Goal: Entertainment & Leisure: Consume media (video, audio)

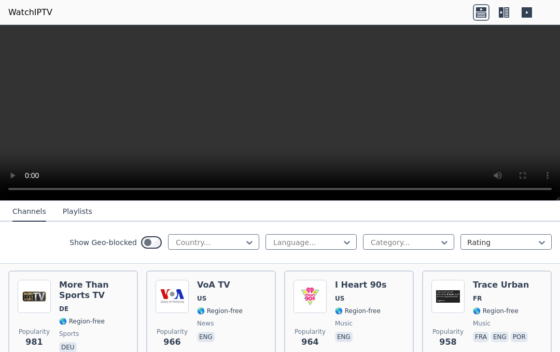
scroll to position [2093, 0]
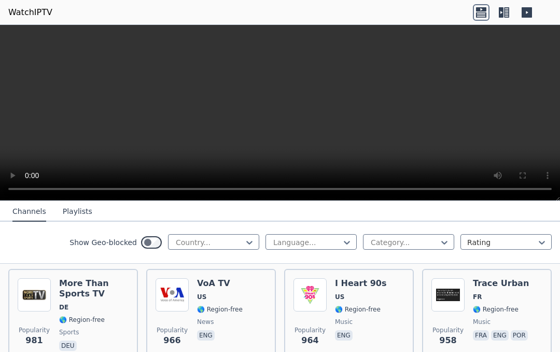
click at [505, 330] on p "eng" at bounding box center [500, 335] width 18 height 10
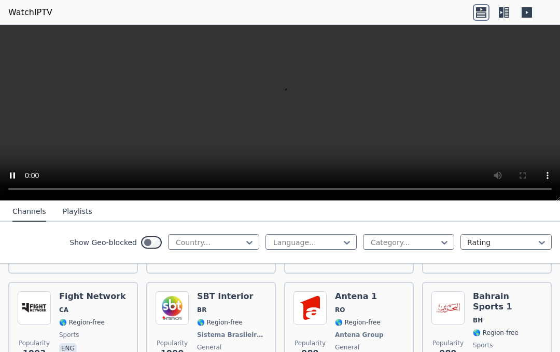
scroll to position [1976, 0]
click at [286, 115] on video at bounding box center [280, 113] width 560 height 176
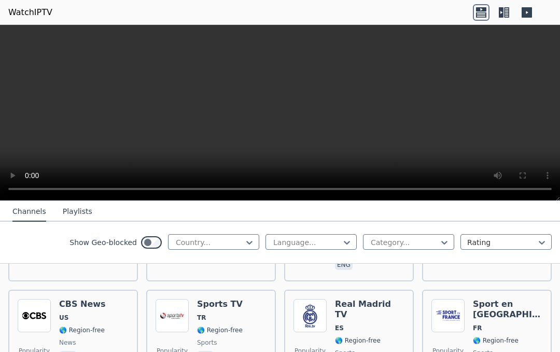
scroll to position [302, 0]
click at [222, 302] on h6 "Sports TV" at bounding box center [220, 303] width 46 height 10
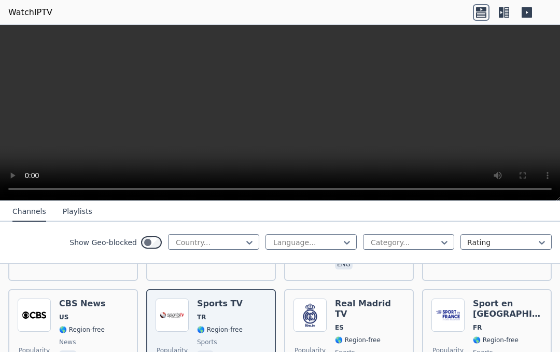
click at [508, 311] on div "Sport en [GEOGRAPHIC_DATA] FR 🌎 Region-free sports fra" at bounding box center [507, 335] width 69 height 75
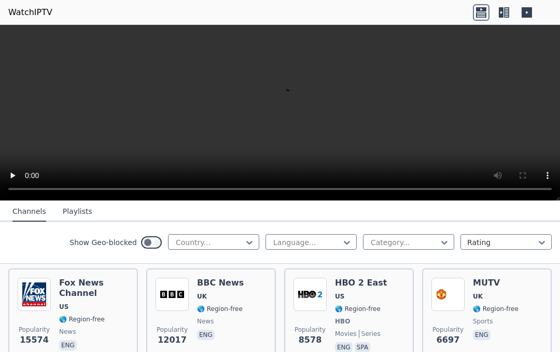
scroll to position [124, 0]
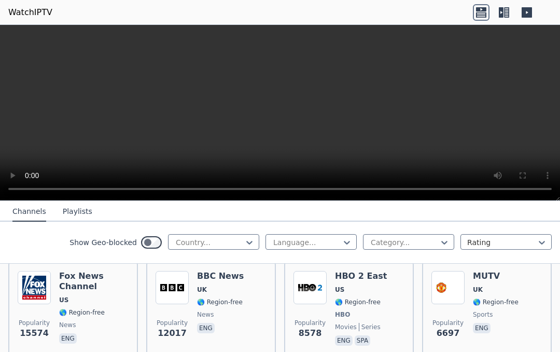
click at [493, 294] on div "MUTV UK 🌎 Region-free sports eng" at bounding box center [496, 309] width 46 height 77
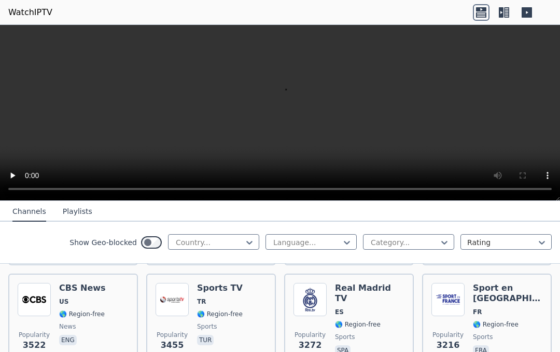
scroll to position [318, 0]
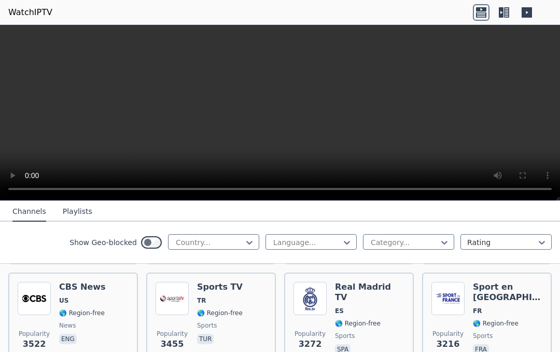
click at [223, 303] on span "TR" at bounding box center [220, 300] width 46 height 8
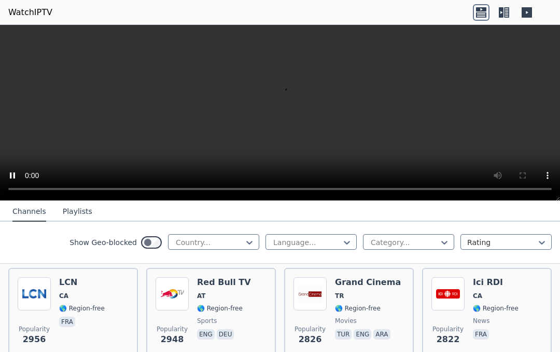
scroll to position [425, 0]
click at [223, 295] on span "AT" at bounding box center [224, 295] width 54 height 8
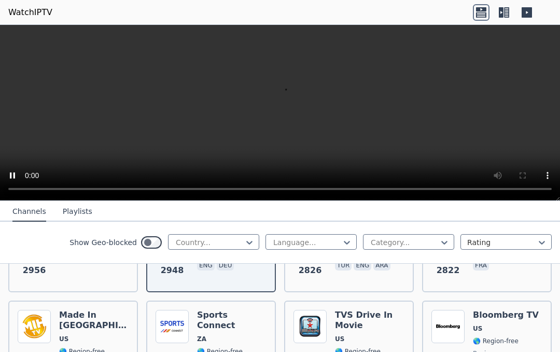
scroll to position [509, 0]
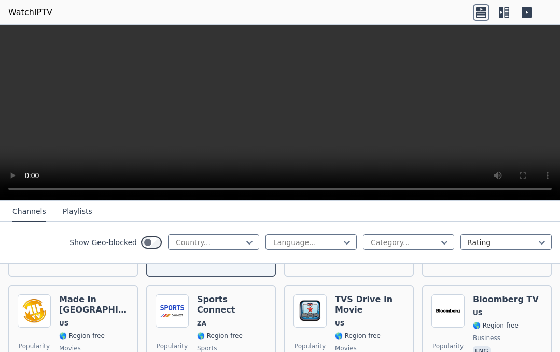
click at [234, 319] on span "ZA" at bounding box center [231, 323] width 69 height 8
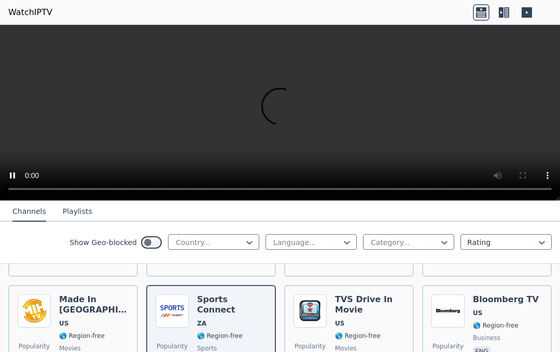
click at [282, 115] on video at bounding box center [280, 113] width 560 height 176
click at [289, 116] on video at bounding box center [280, 113] width 560 height 176
click at [282, 113] on video at bounding box center [280, 113] width 560 height 176
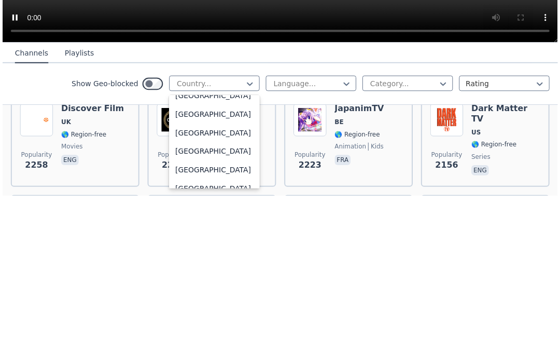
scroll to position [3643, 0]
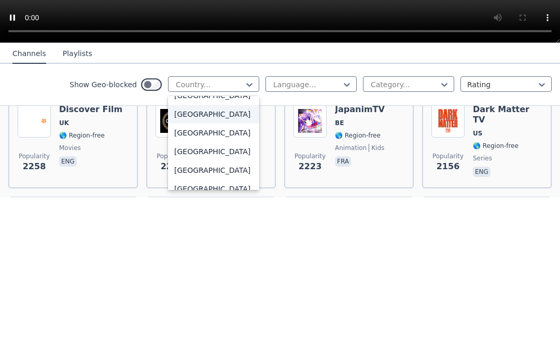
click at [228, 262] on div "[GEOGRAPHIC_DATA]" at bounding box center [213, 271] width 91 height 19
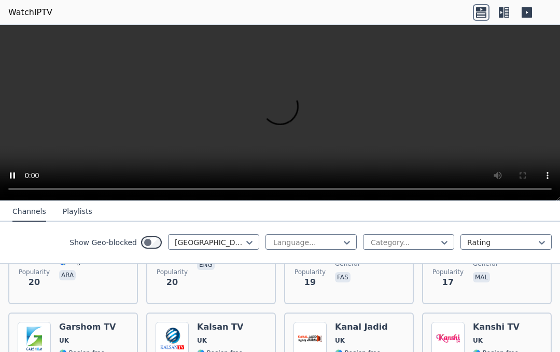
scroll to position [1829, 0]
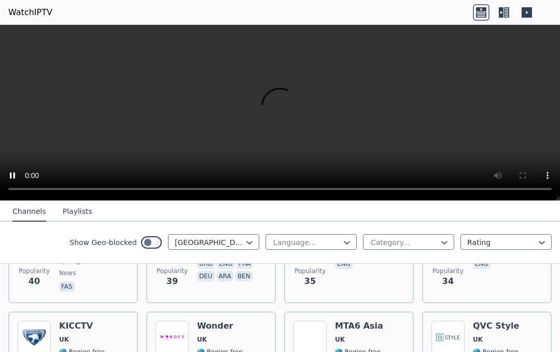
scroll to position [1406, 0]
